Goal: Task Accomplishment & Management: Use online tool/utility

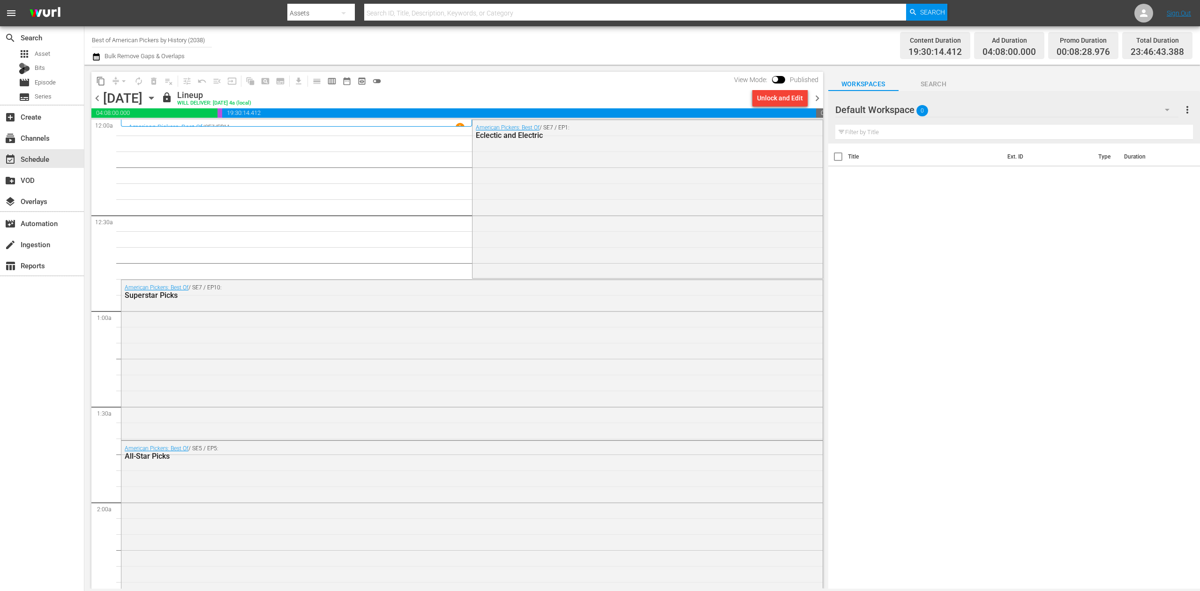
click at [153, 98] on icon "button" at bounding box center [151, 98] width 4 height 2
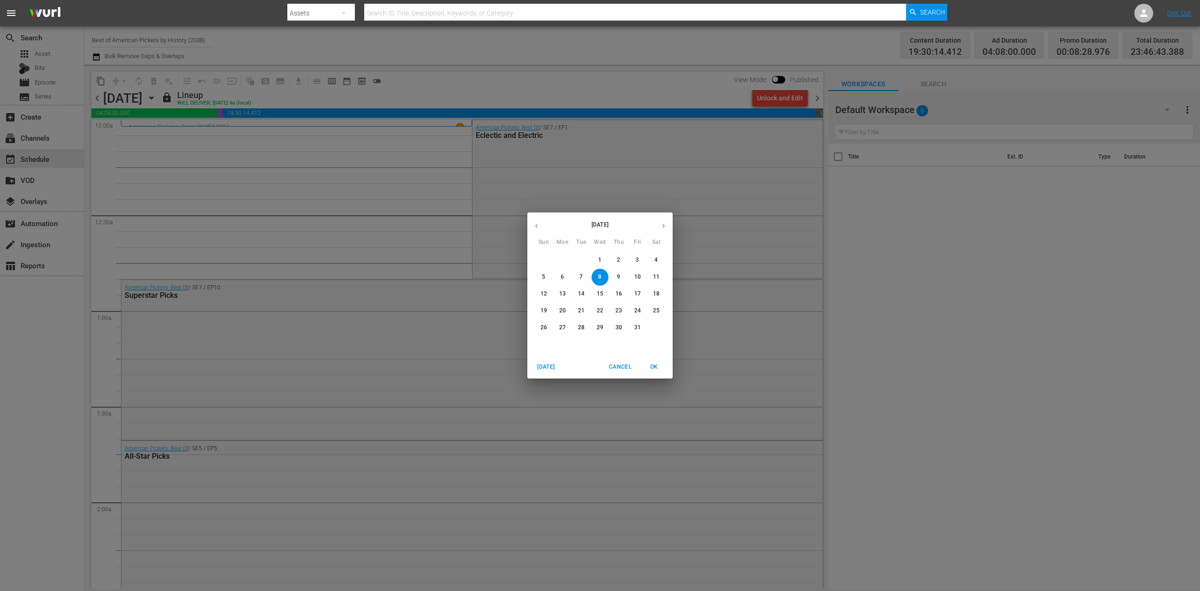
click at [582, 294] on p "14" at bounding box center [581, 294] width 7 height 8
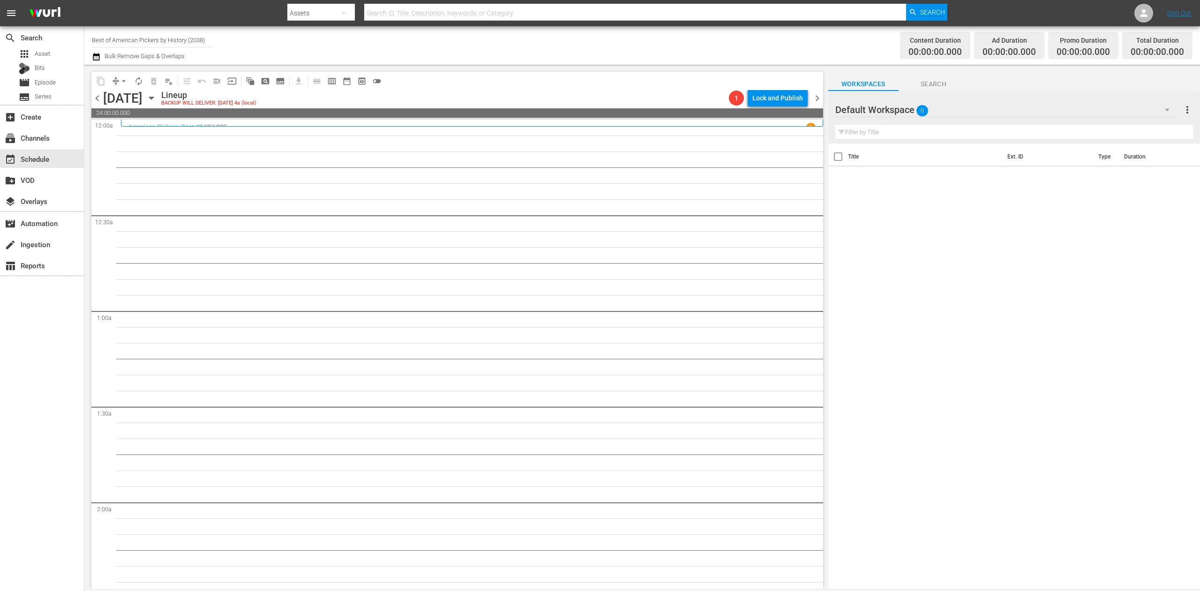
click at [188, 42] on input "Best of American Pickers by History (2038)" at bounding box center [152, 40] width 120 height 23
drag, startPoint x: 208, startPoint y: 39, endPoint x: 15, endPoint y: 25, distance: 193.2
click at [15, 25] on div "menu Search By Assets Search ID, Title, Description, Keywords, or Category Sear…" at bounding box center [600, 294] width 1200 height 588
click at [143, 40] on input "ancient z" at bounding box center [152, 40] width 120 height 23
click at [158, 65] on div "Ancient Aliens (1852 - ae_networks_ancientaliens_1)" at bounding box center [220, 66] width 243 height 23
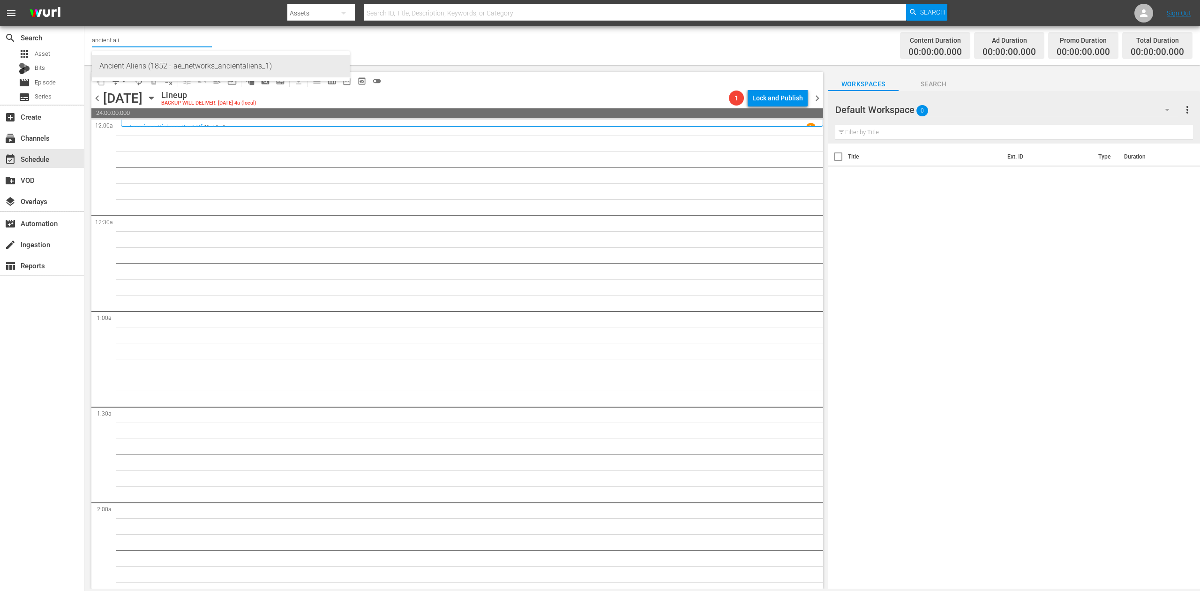
type input "Ancient Aliens (1852 - ae_networks_ancientaliens_1)"
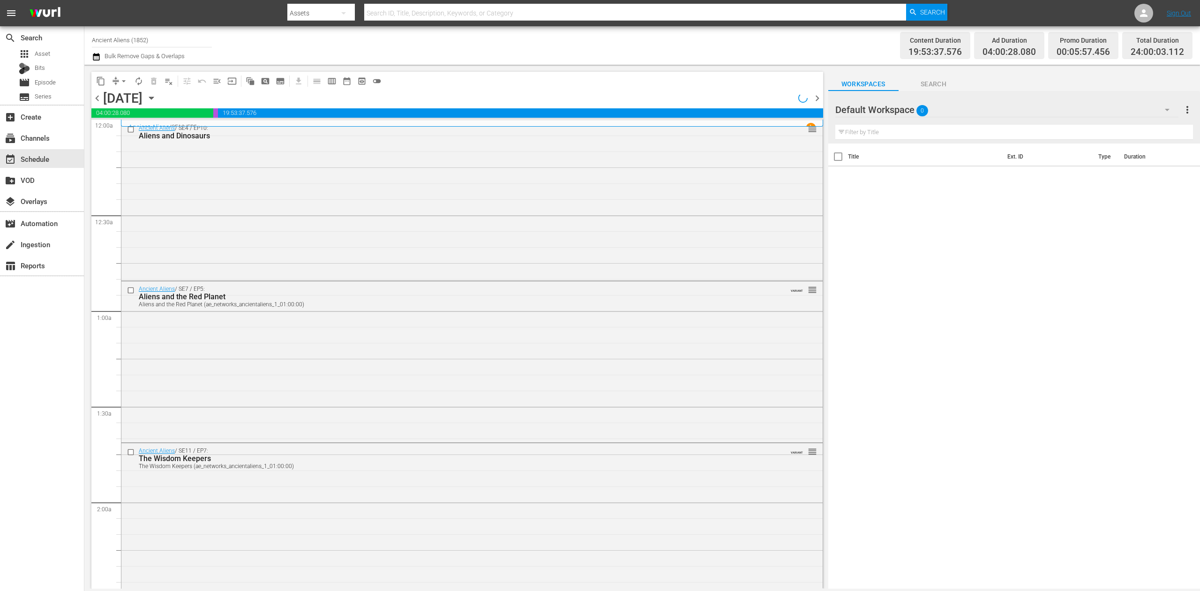
click at [157, 98] on icon "button" at bounding box center [151, 98] width 10 height 10
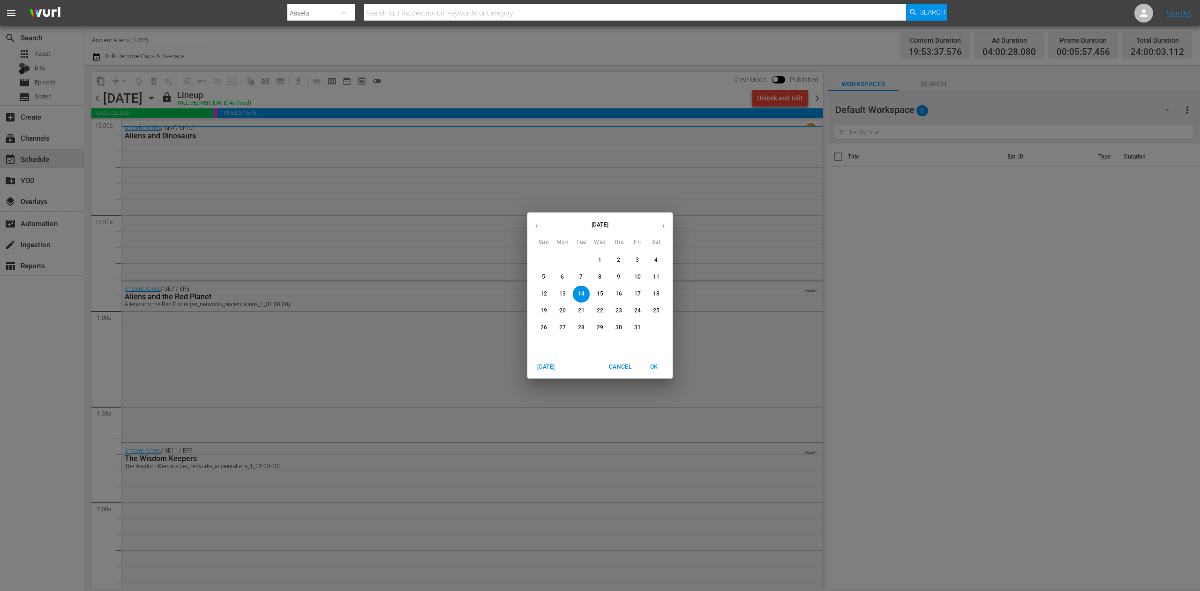
click at [602, 273] on span "8" at bounding box center [600, 277] width 17 height 8
